Goal: Task Accomplishment & Management: Use online tool/utility

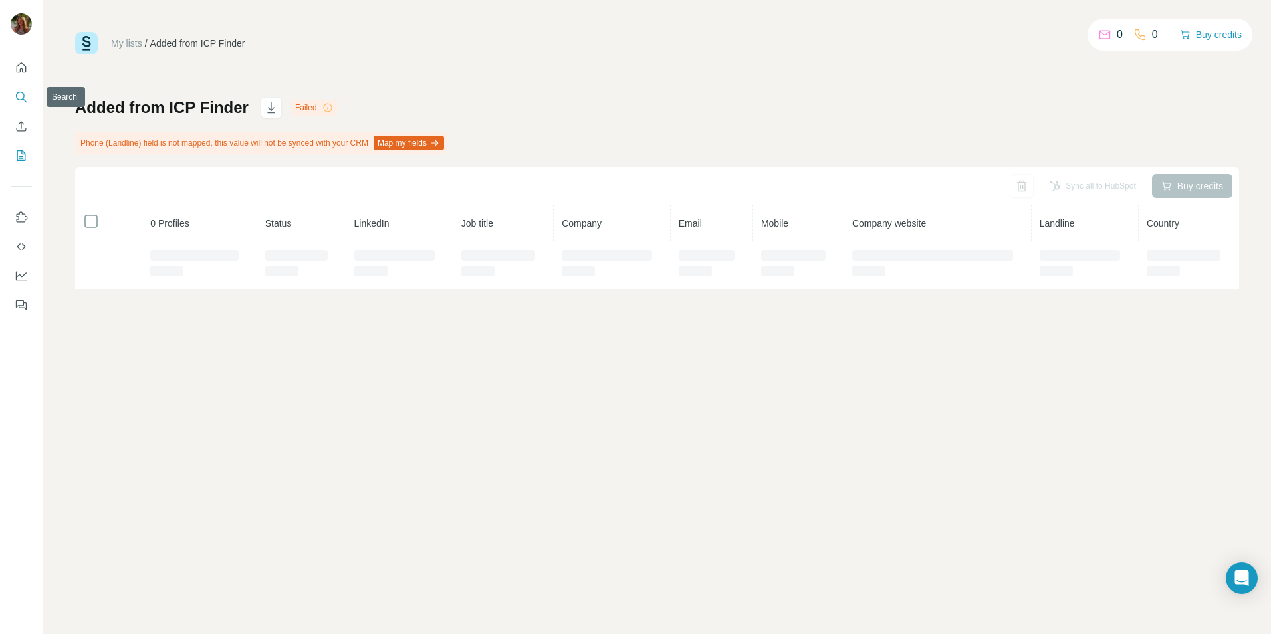
click at [25, 96] on icon "Search" at bounding box center [21, 96] width 13 height 13
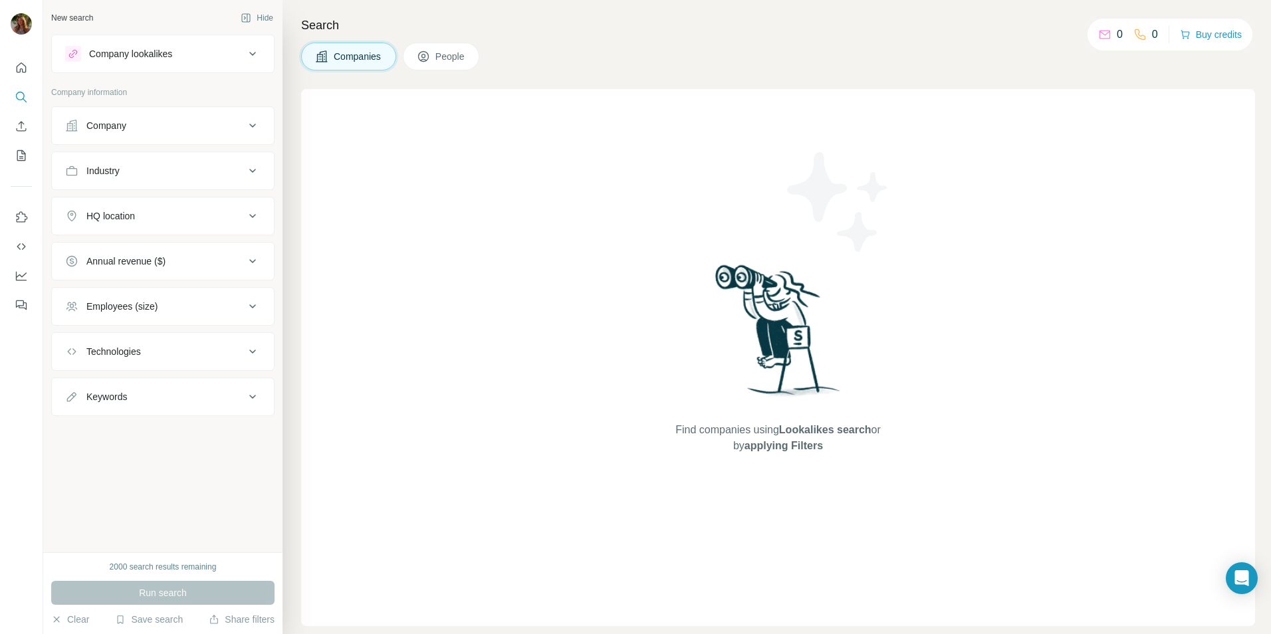
click at [96, 125] on div "Company" at bounding box center [106, 125] width 40 height 13
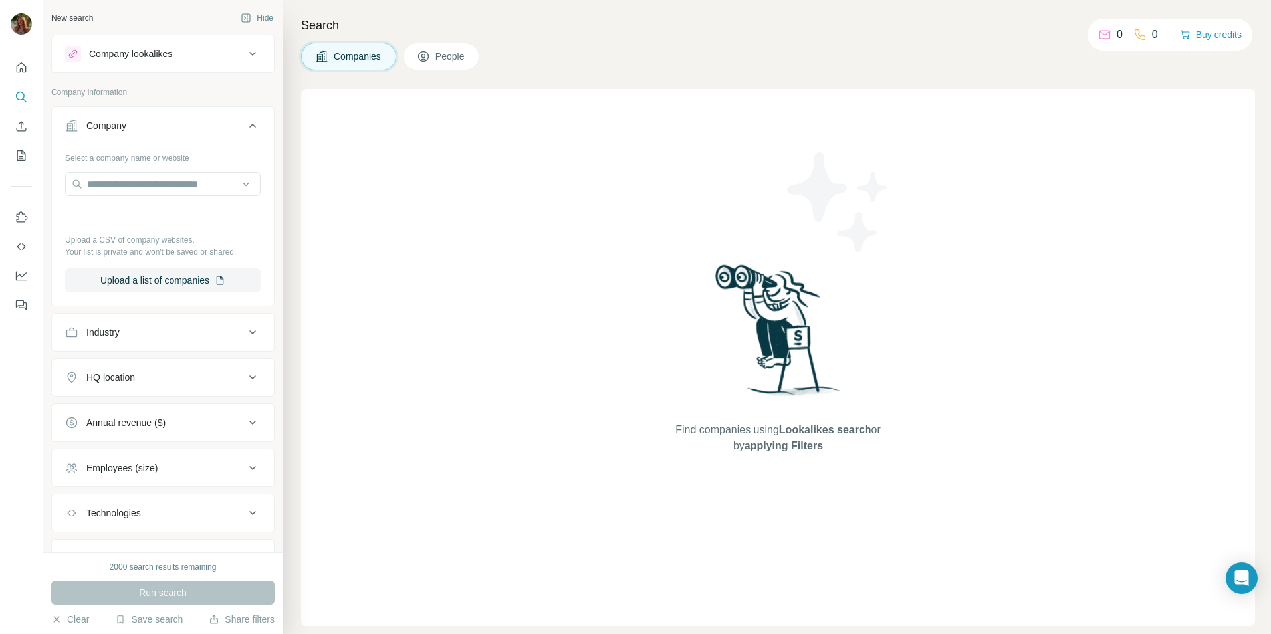
click at [185, 132] on button "Company" at bounding box center [163, 128] width 222 height 37
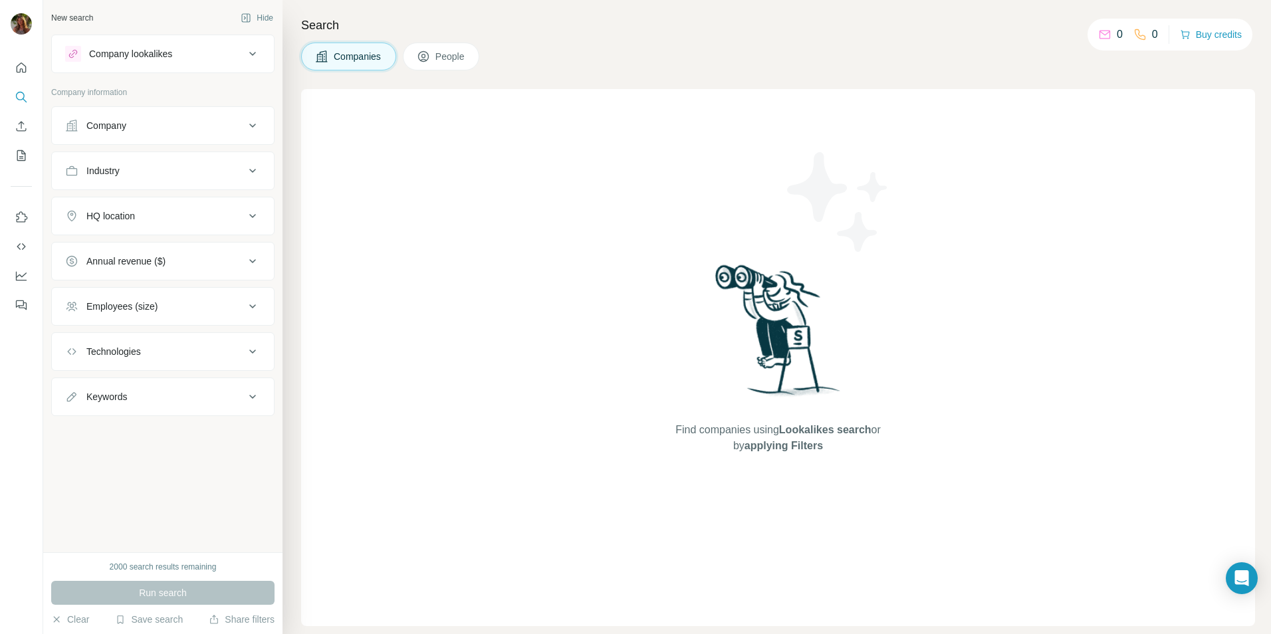
click at [173, 173] on div "Industry" at bounding box center [154, 170] width 179 height 13
click at [169, 211] on div "HQ location" at bounding box center [154, 215] width 179 height 13
click at [147, 253] on input "text" at bounding box center [162, 249] width 195 height 24
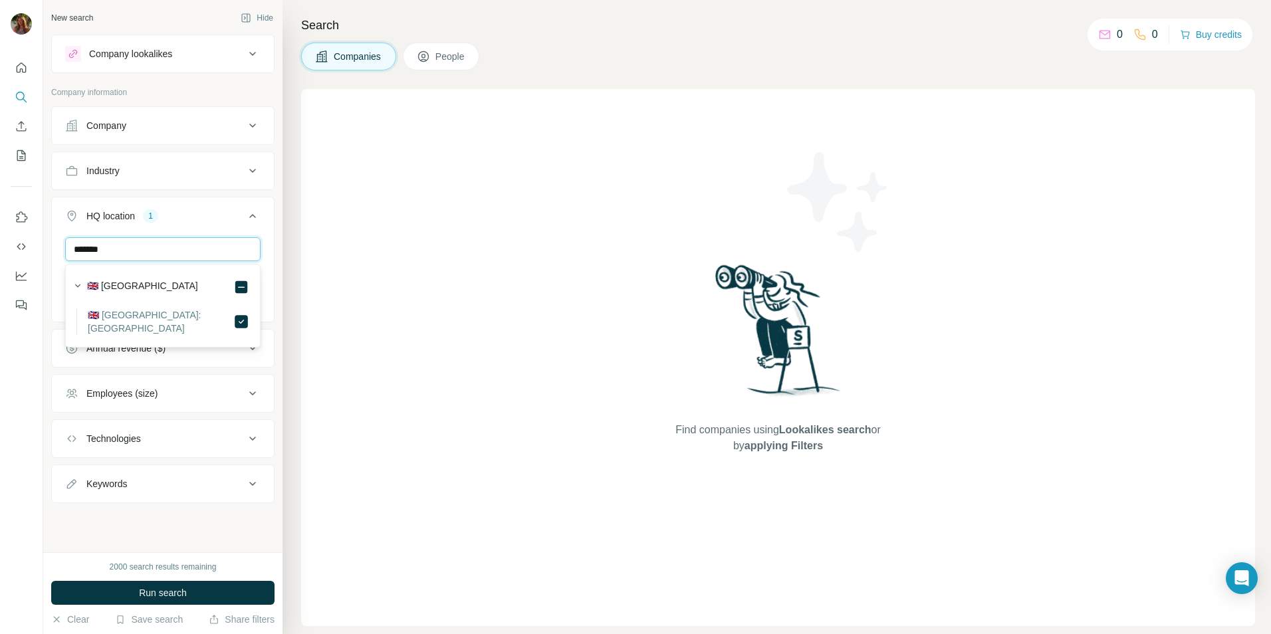
click at [123, 244] on input "*******" at bounding box center [162, 249] width 195 height 24
type input "**********"
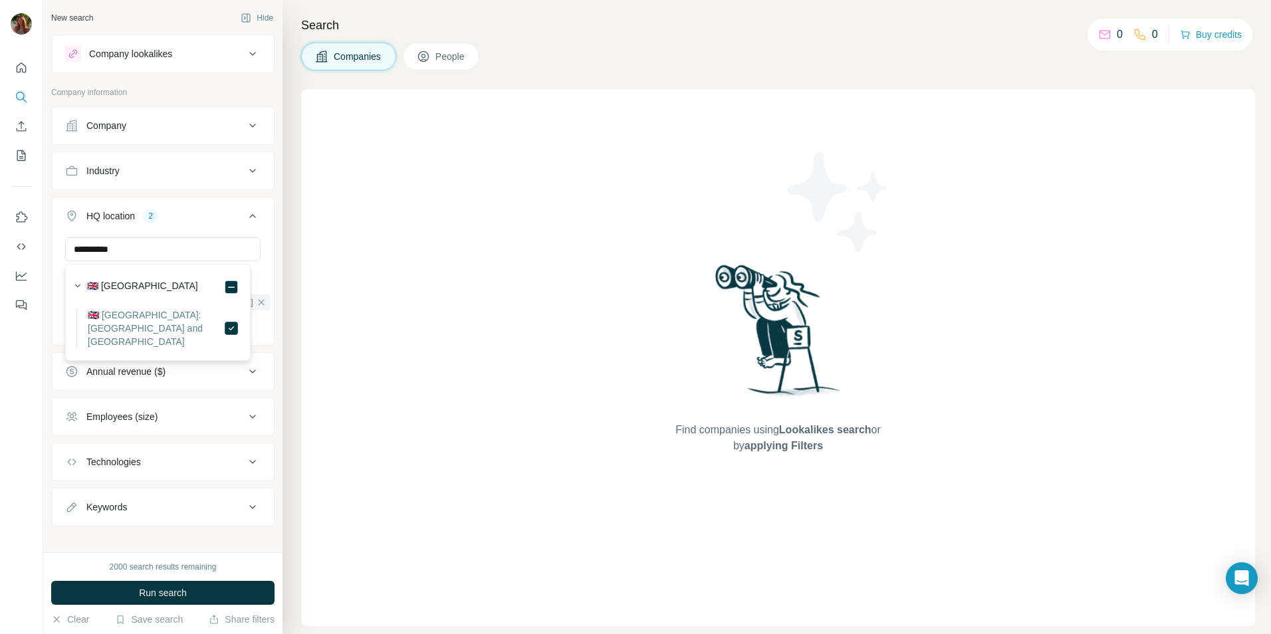
click at [427, 365] on div "Find companies using Lookalikes search or by applying Filters" at bounding box center [778, 357] width 954 height 537
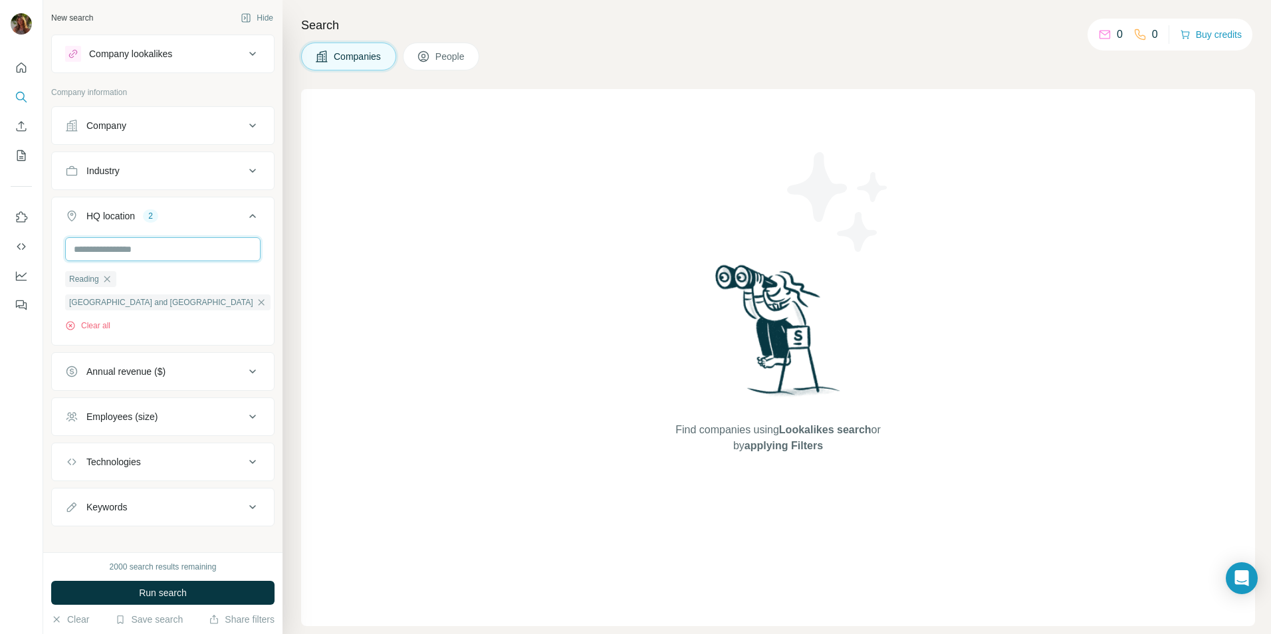
click at [95, 243] on input "text" at bounding box center [162, 249] width 195 height 24
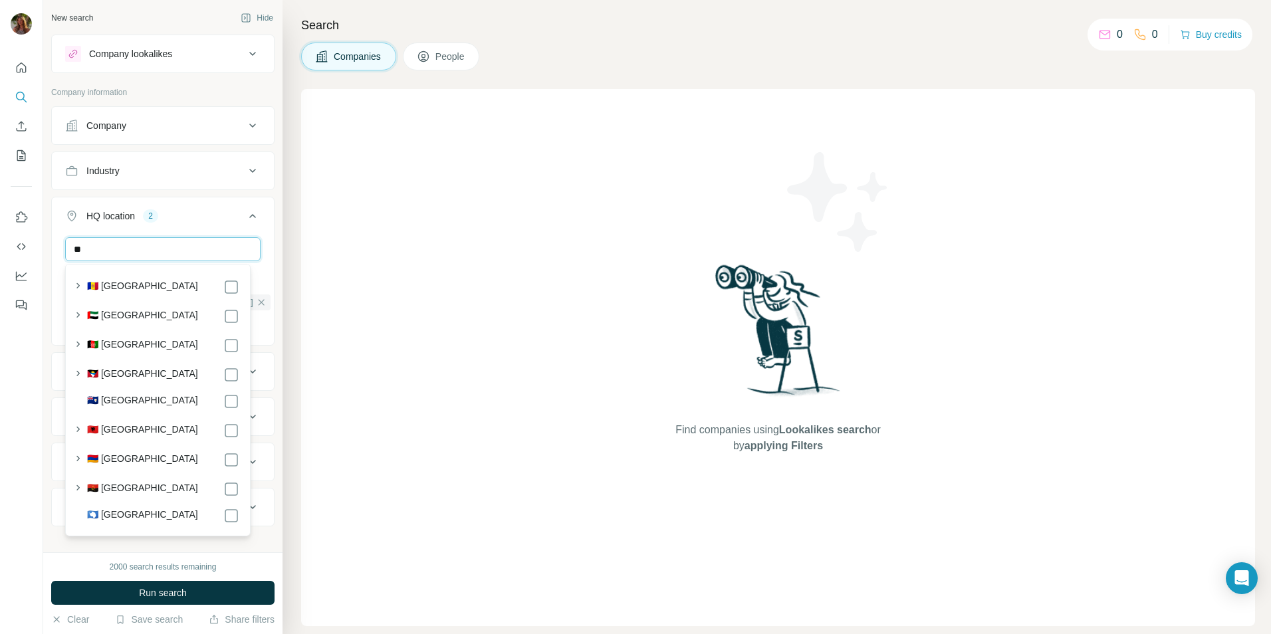
type input "*"
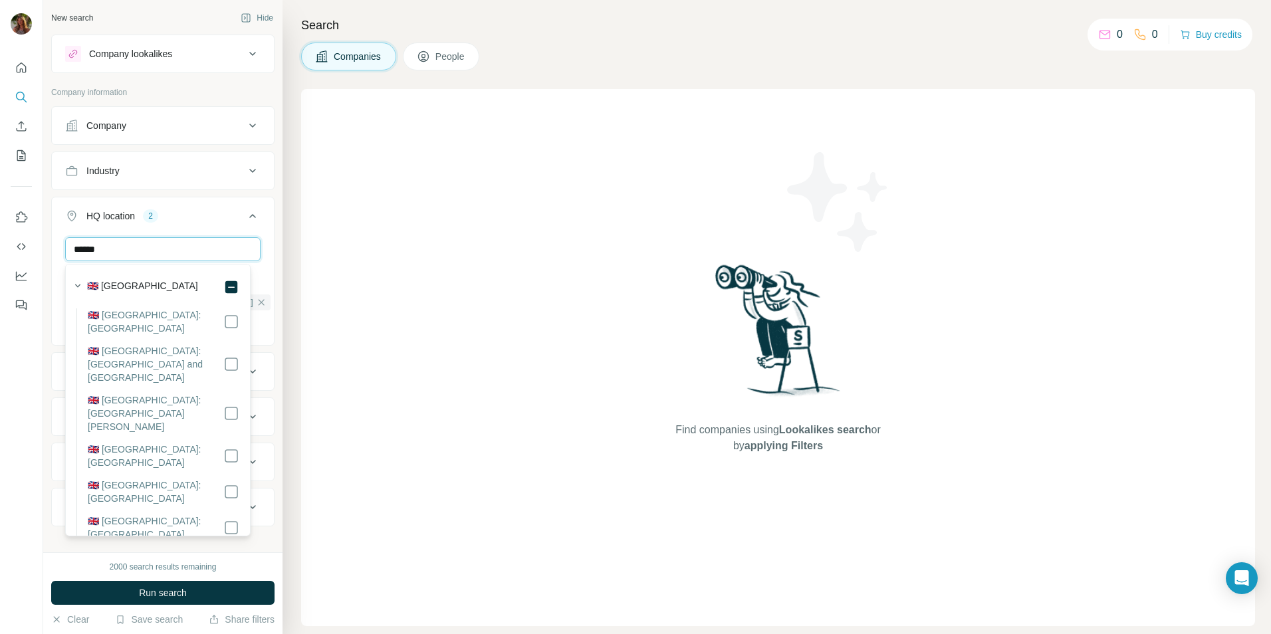
type input "******"
click at [312, 264] on div "Find companies using Lookalikes search or by applying Filters" at bounding box center [778, 357] width 954 height 537
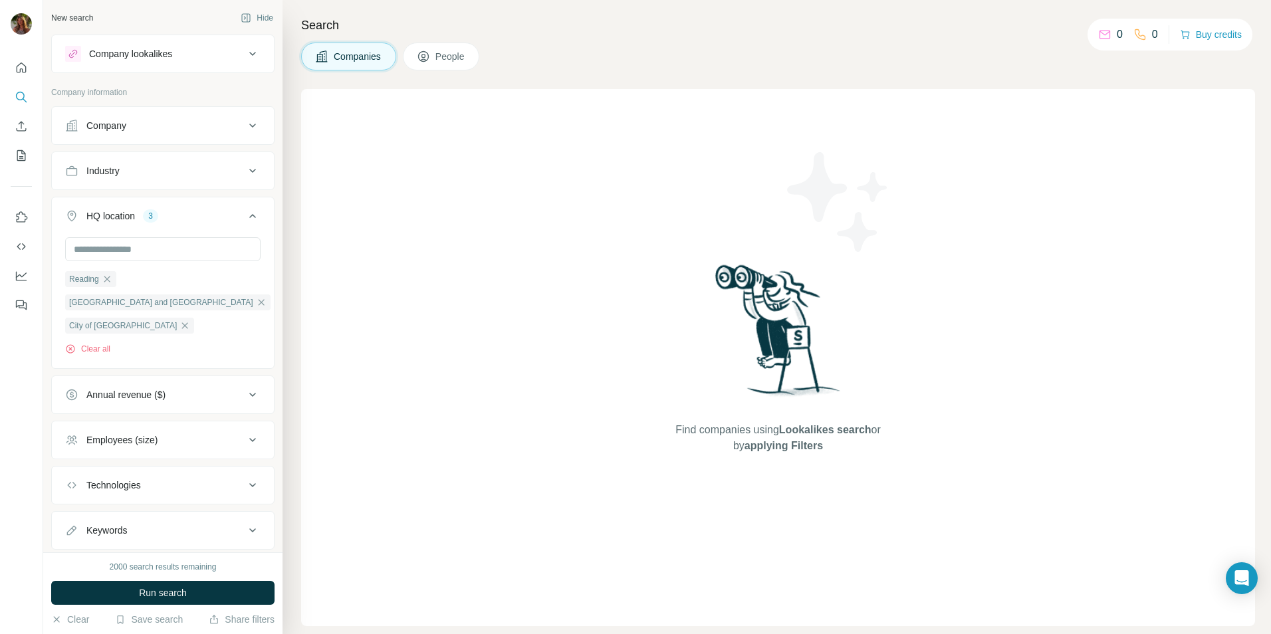
scroll to position [37, 0]
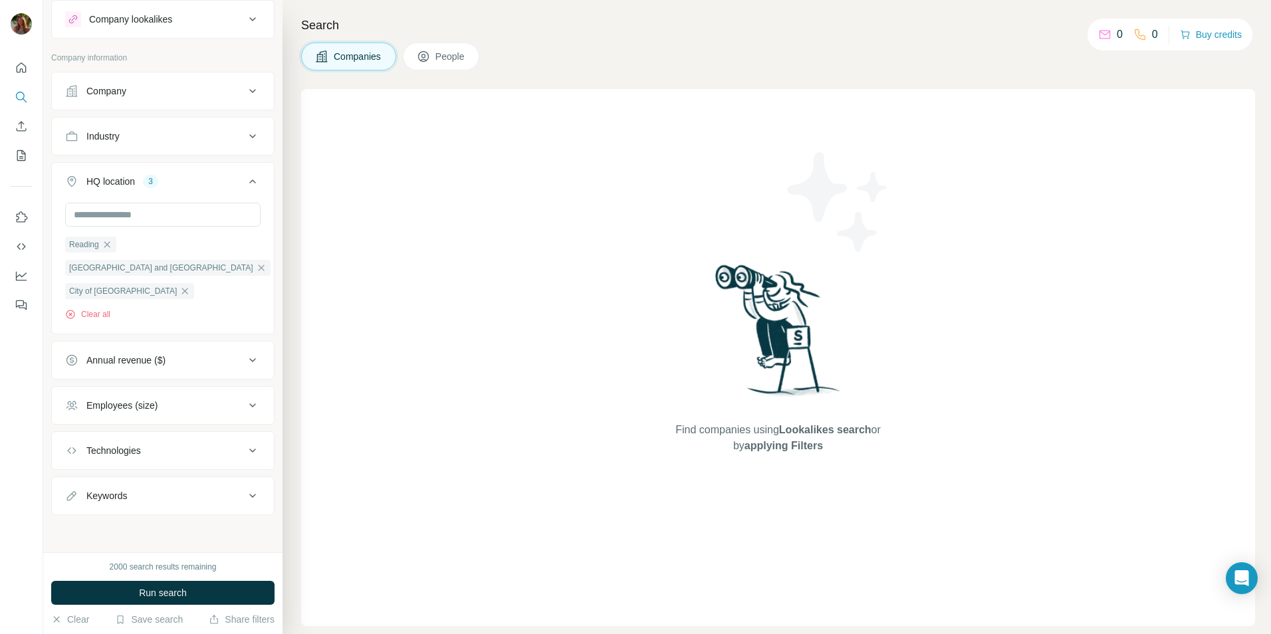
click at [179, 402] on div "Employees (size)" at bounding box center [154, 405] width 179 height 13
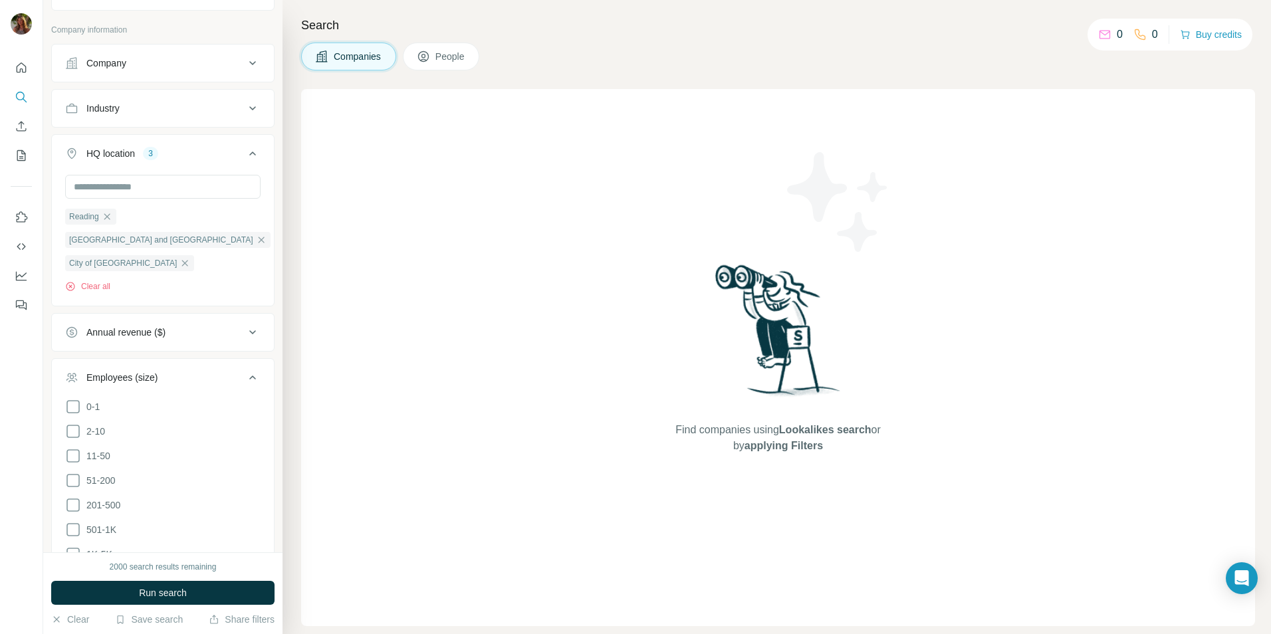
scroll to position [103, 0]
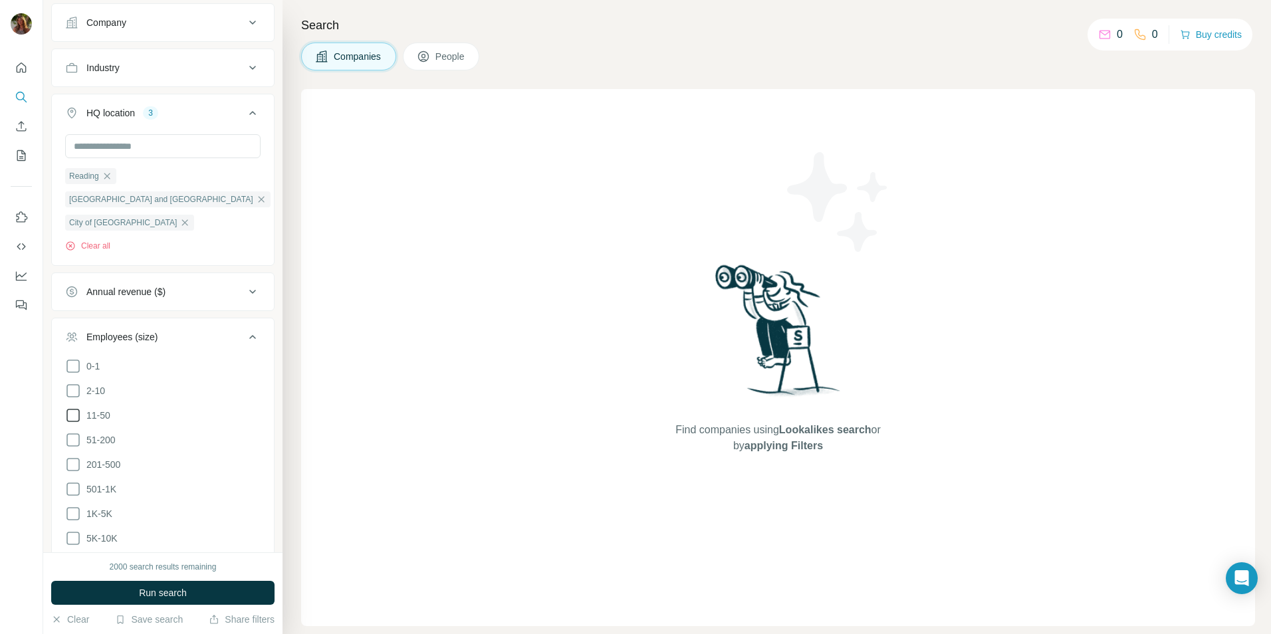
click at [69, 409] on icon at bounding box center [73, 415] width 16 height 16
click at [78, 445] on icon at bounding box center [73, 440] width 16 height 16
click at [249, 340] on icon at bounding box center [253, 337] width 16 height 16
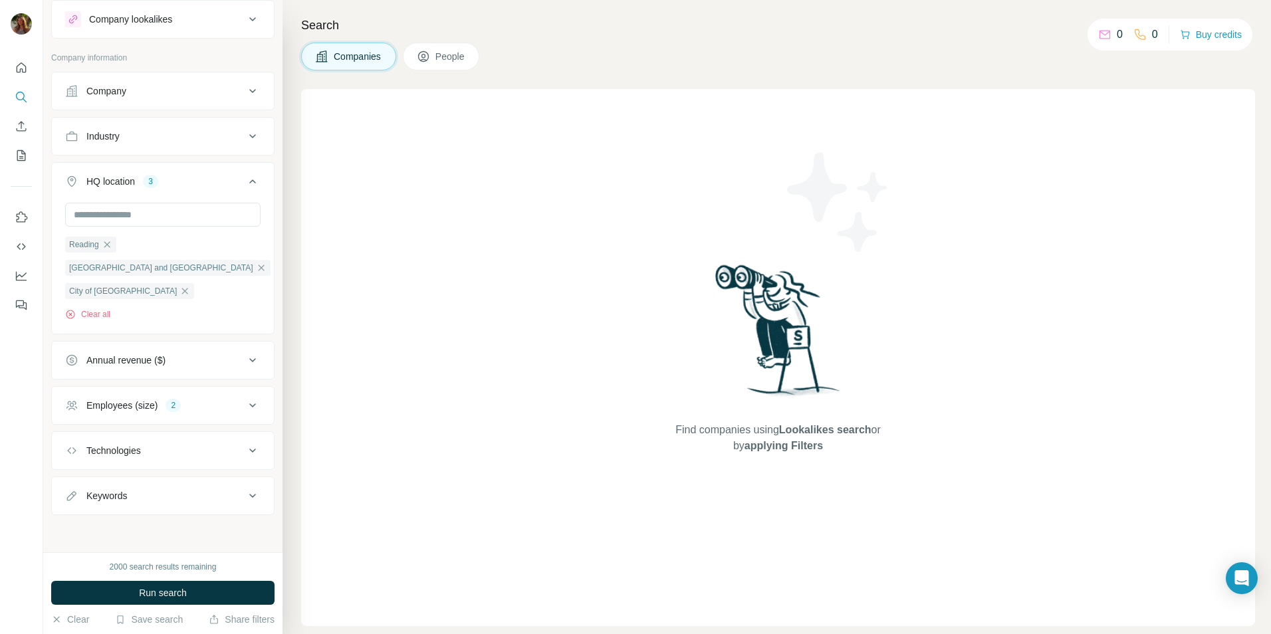
scroll to position [37, 0]
click at [183, 599] on span "Run search" at bounding box center [163, 592] width 48 height 13
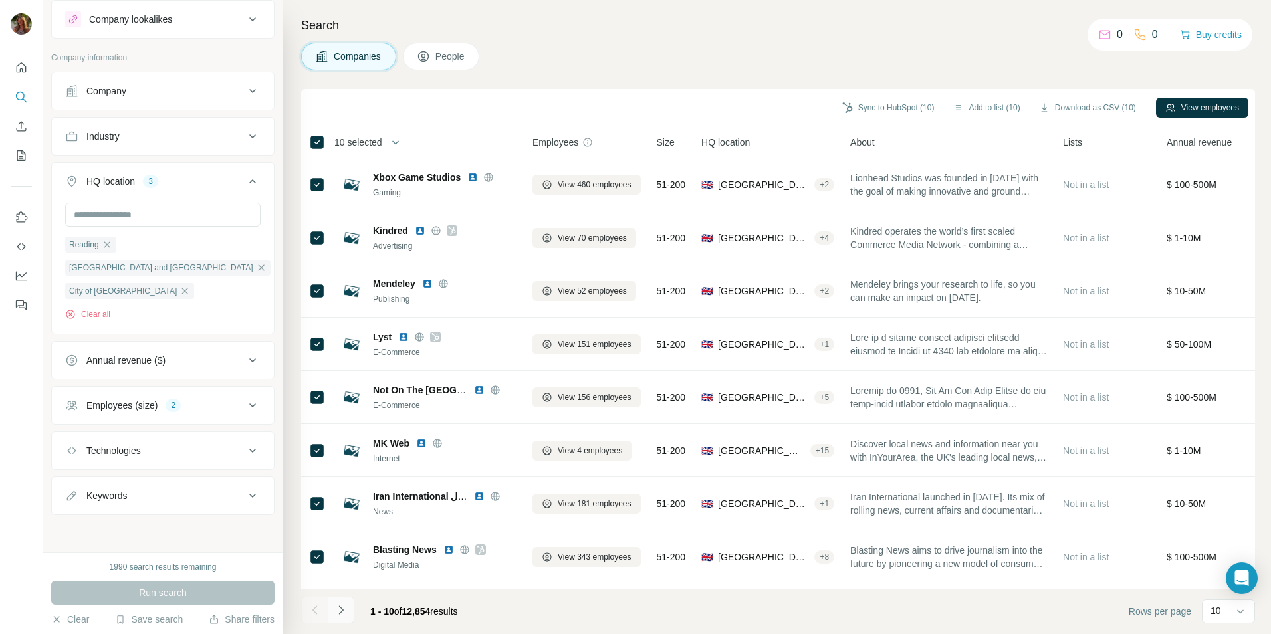
click at [346, 612] on icon "Navigate to next page" at bounding box center [340, 609] width 13 height 13
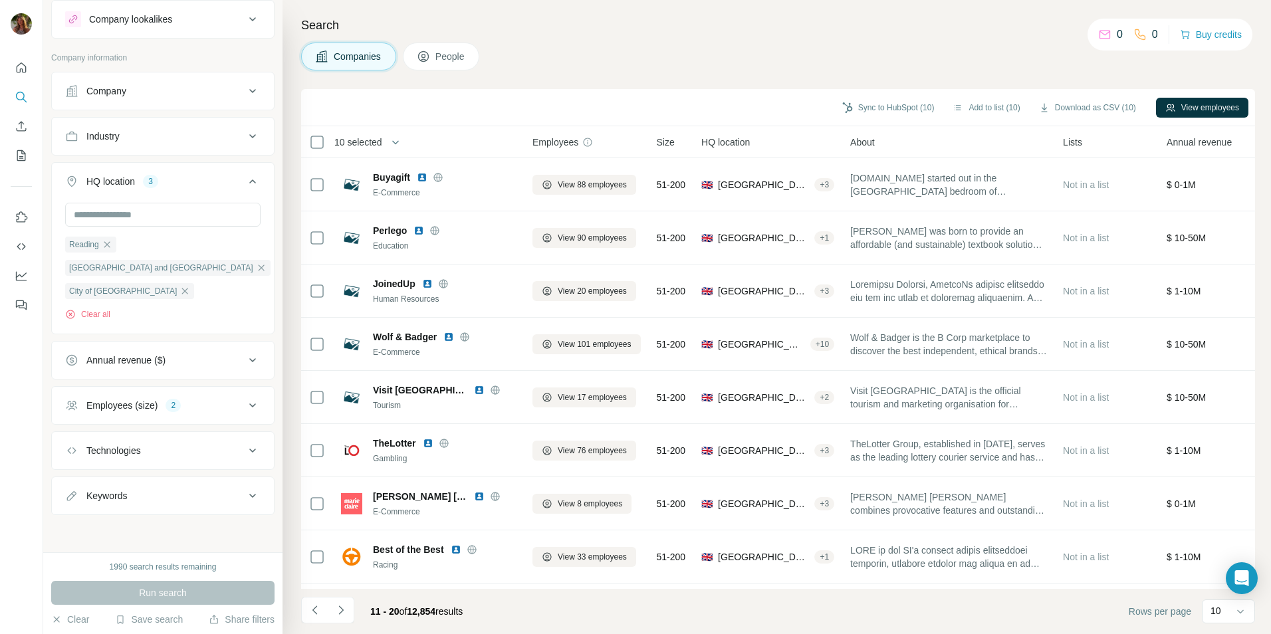
click at [340, 140] on span "10 selected" at bounding box center [358, 142] width 48 height 13
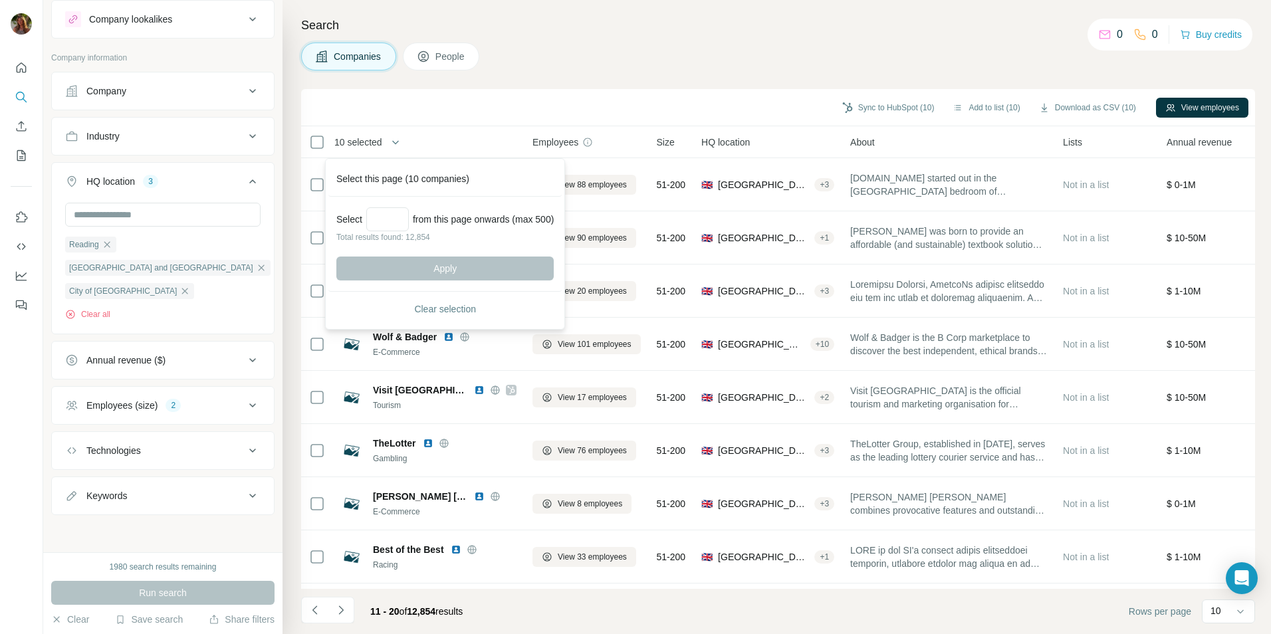
click at [367, 213] on div "Select from this page onwards (max 500)" at bounding box center [444, 219] width 217 height 24
click at [396, 225] on input "Select a number (up to 500)" at bounding box center [387, 219] width 43 height 24
type input "***"
click at [407, 262] on button "Apply" at bounding box center [444, 268] width 217 height 24
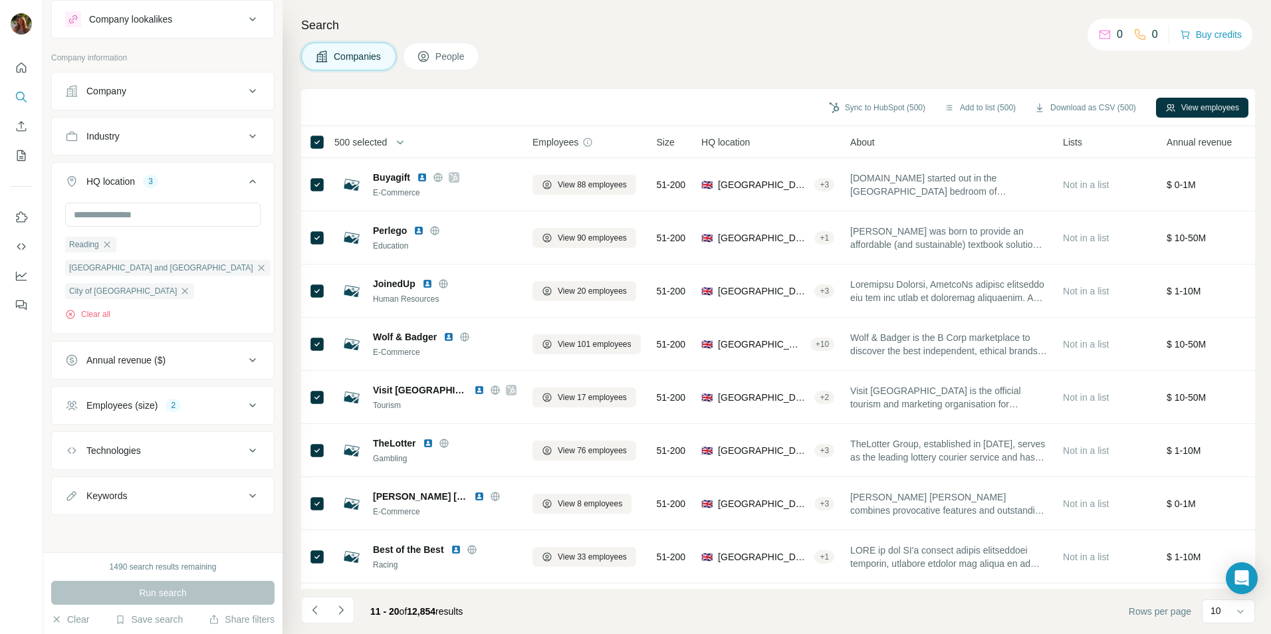
click at [859, 94] on div "Sync to HubSpot (500) Add to list (500) Download as CSV (500) View employees" at bounding box center [778, 107] width 954 height 37
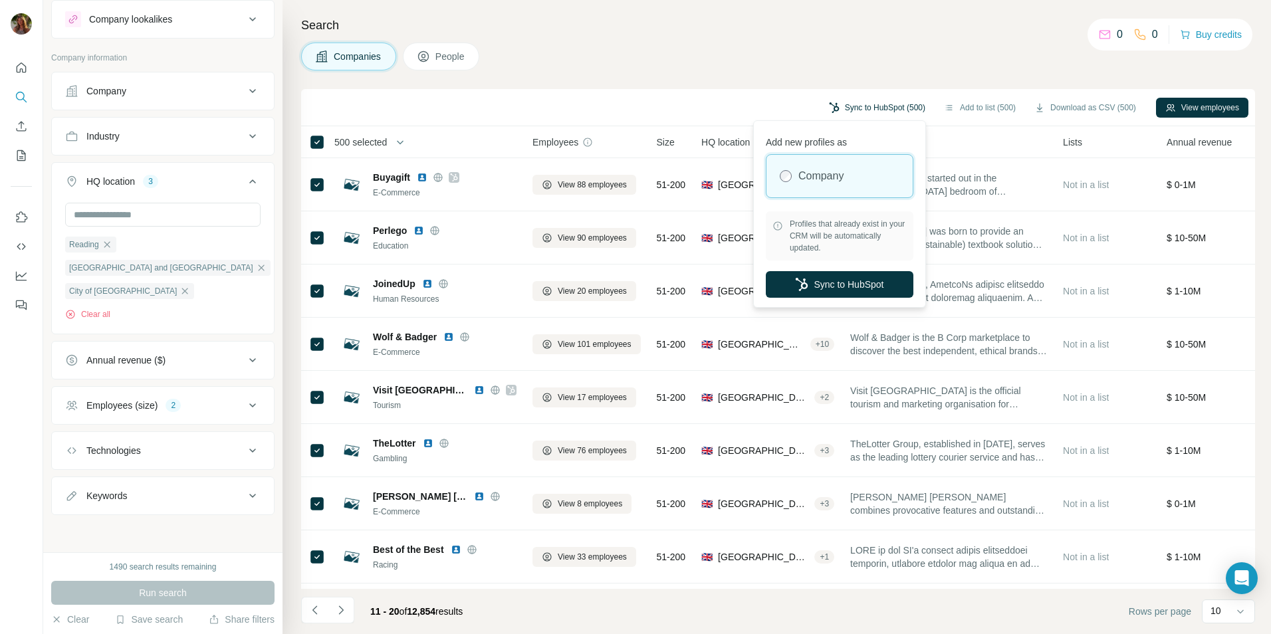
click at [856, 103] on button "Sync to HubSpot (500)" at bounding box center [876, 108] width 115 height 20
click at [847, 288] on button "Sync to HubSpot" at bounding box center [839, 284] width 148 height 27
